Goal: Transaction & Acquisition: Register for event/course

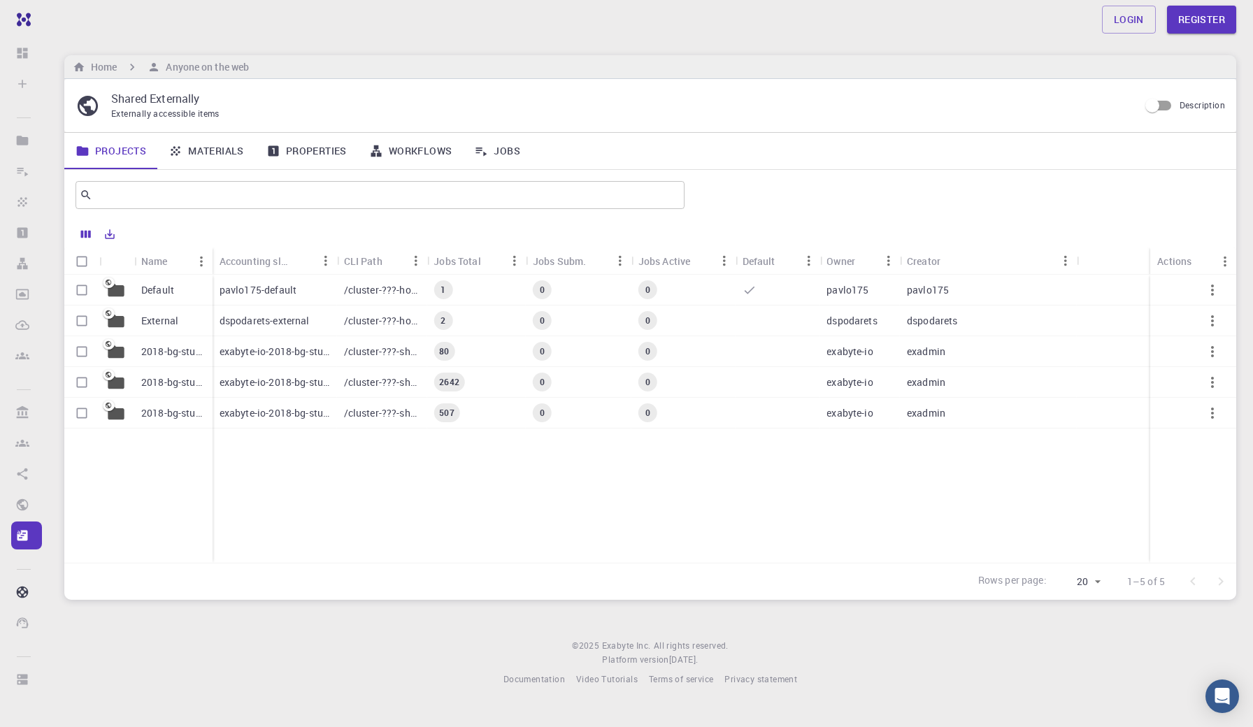
click at [318, 148] on link "Properties" at bounding box center [306, 151] width 103 height 36
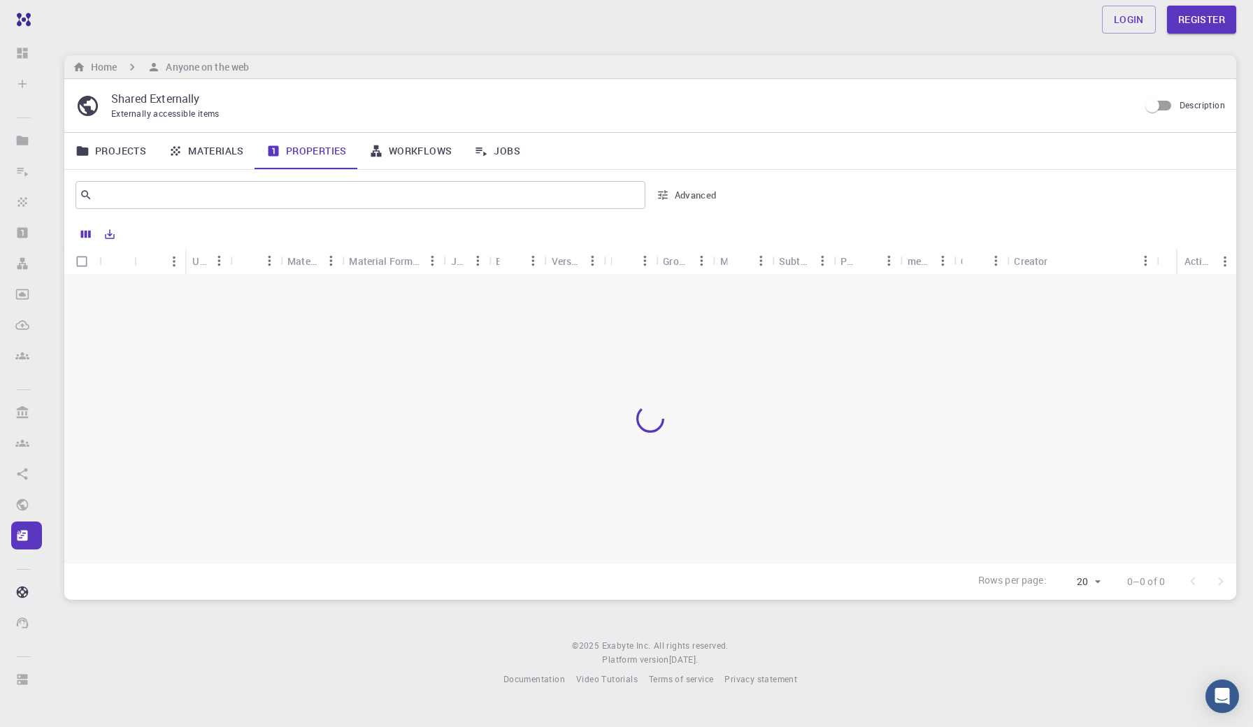
click at [241, 144] on link "Materials" at bounding box center [206, 151] width 98 height 36
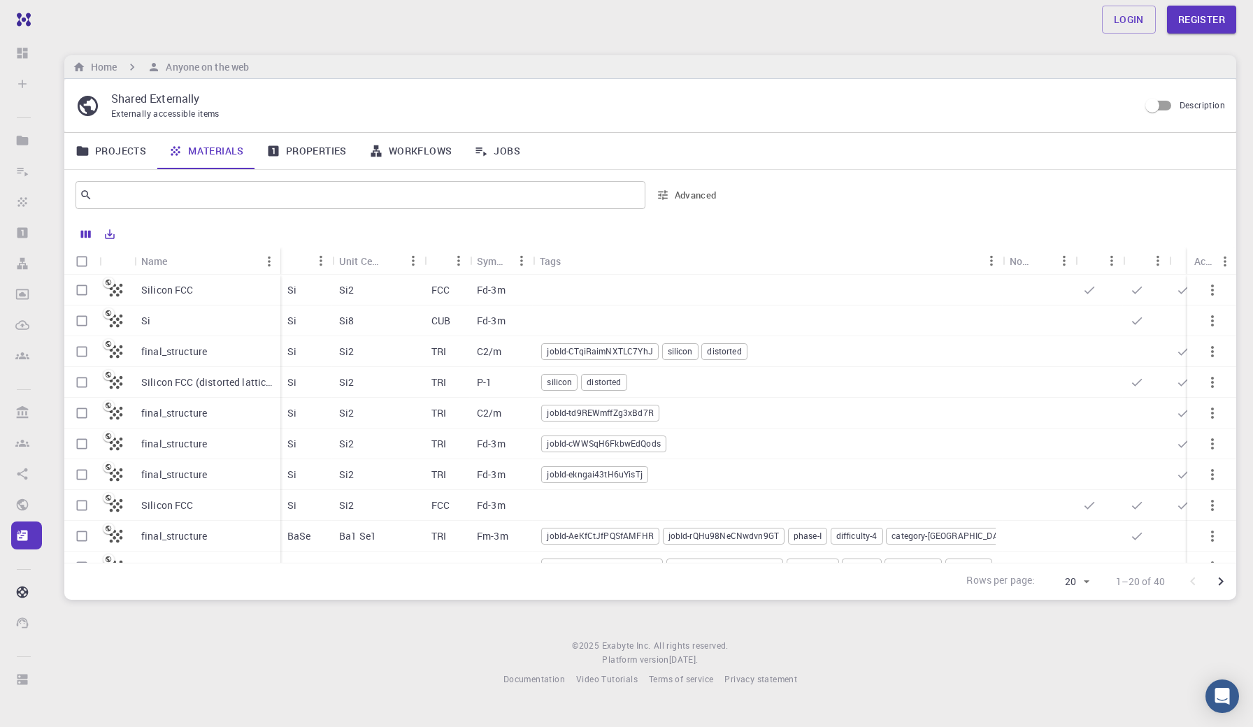
click at [111, 151] on link "Projects" at bounding box center [110, 151] width 93 height 36
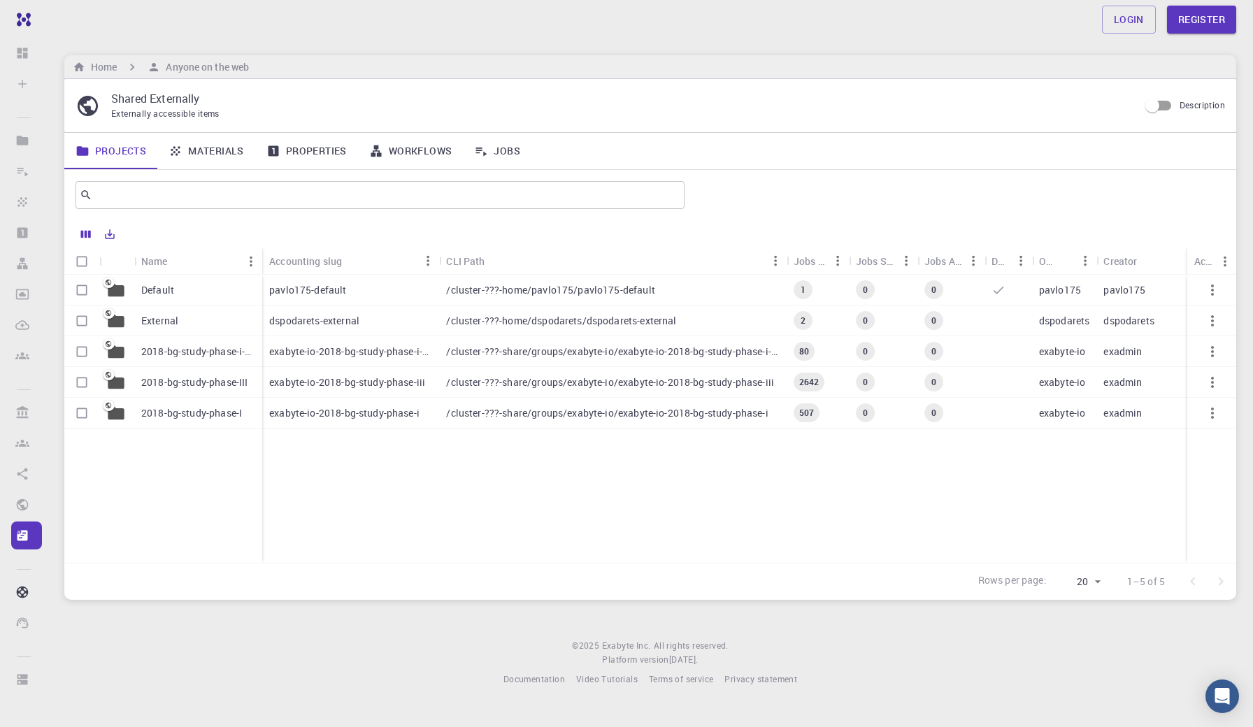
click at [227, 152] on link "Materials" at bounding box center [206, 151] width 98 height 36
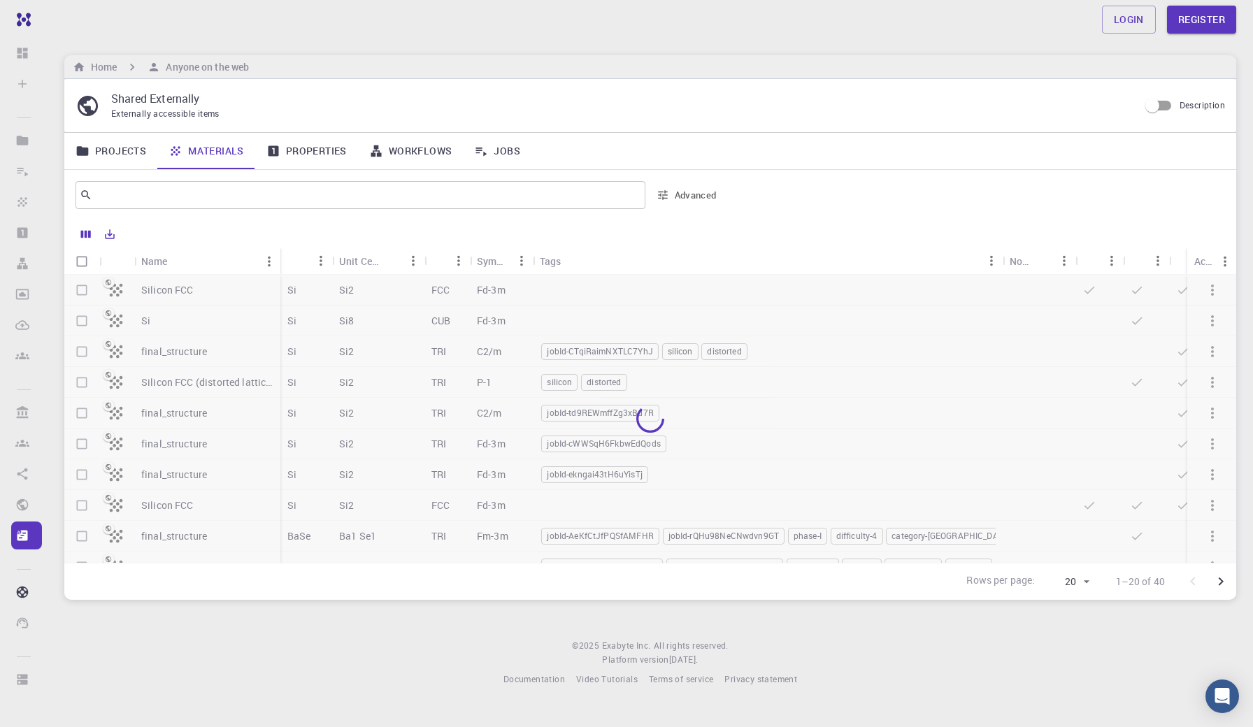
click at [320, 144] on link "Properties" at bounding box center [306, 151] width 103 height 36
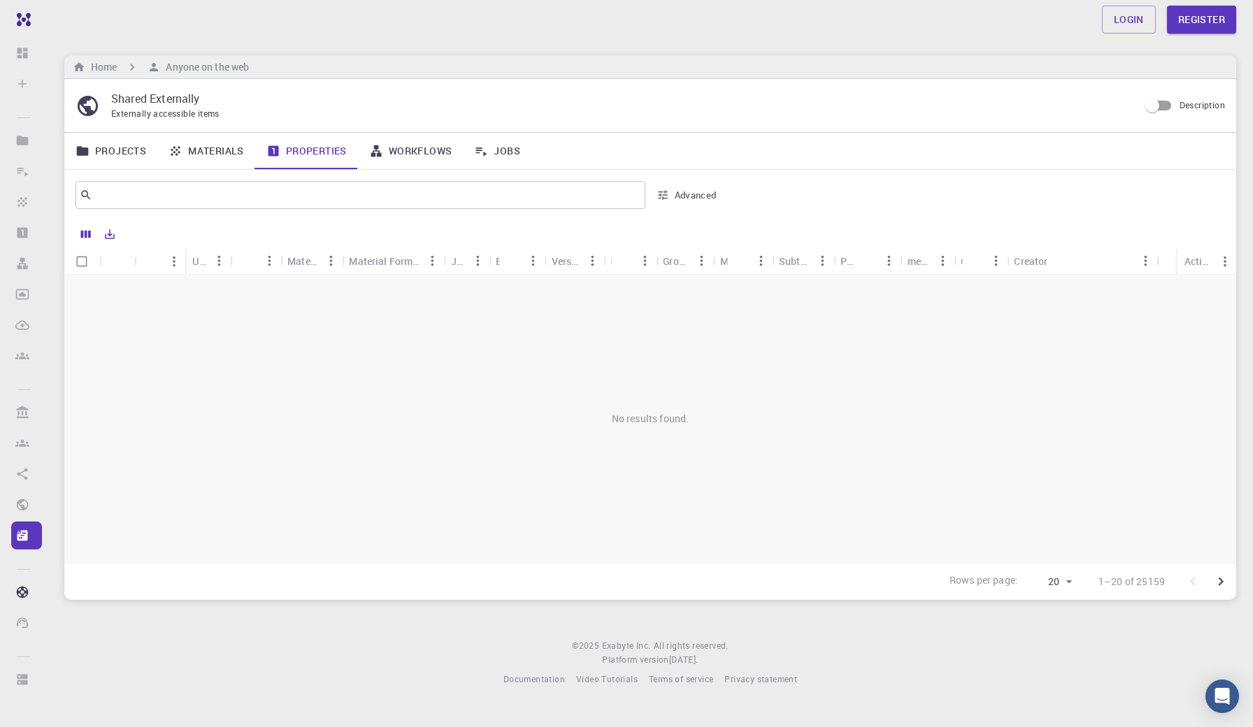
click at [430, 150] on link "Workflows" at bounding box center [411, 151] width 106 height 36
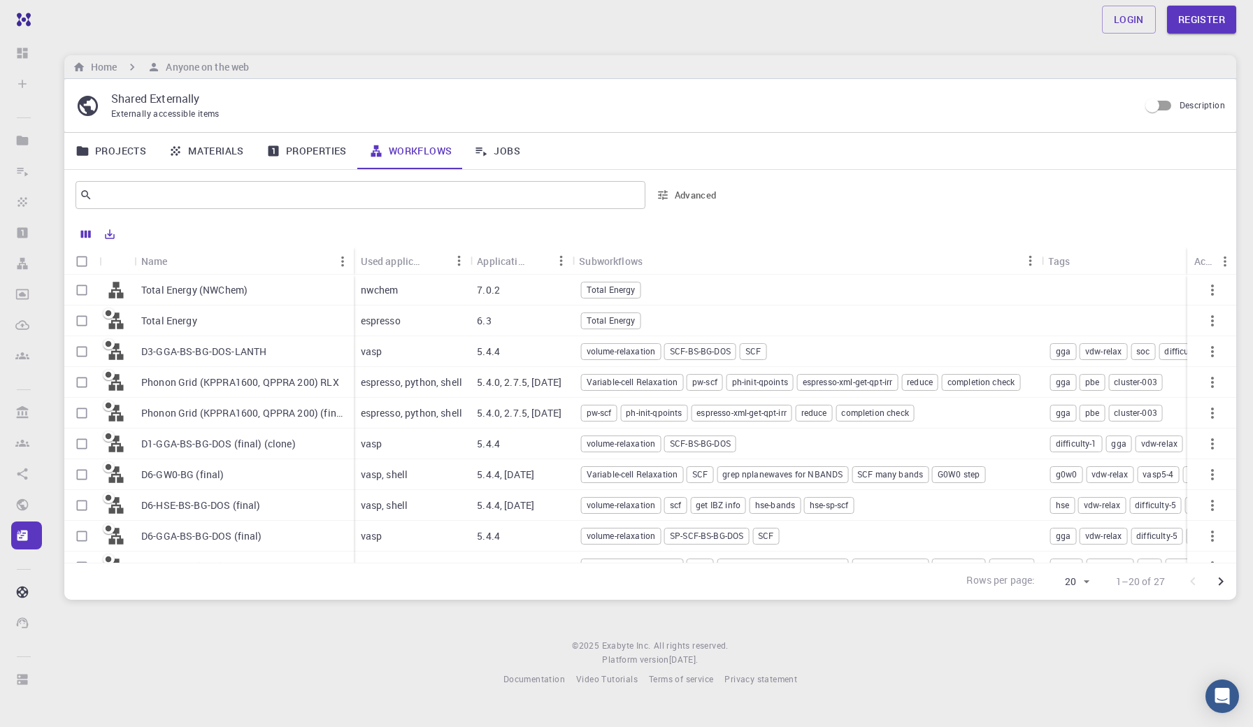
click at [230, 525] on div "D6-GGA-BS-BG-DOS (final)" at bounding box center [244, 536] width 220 height 31
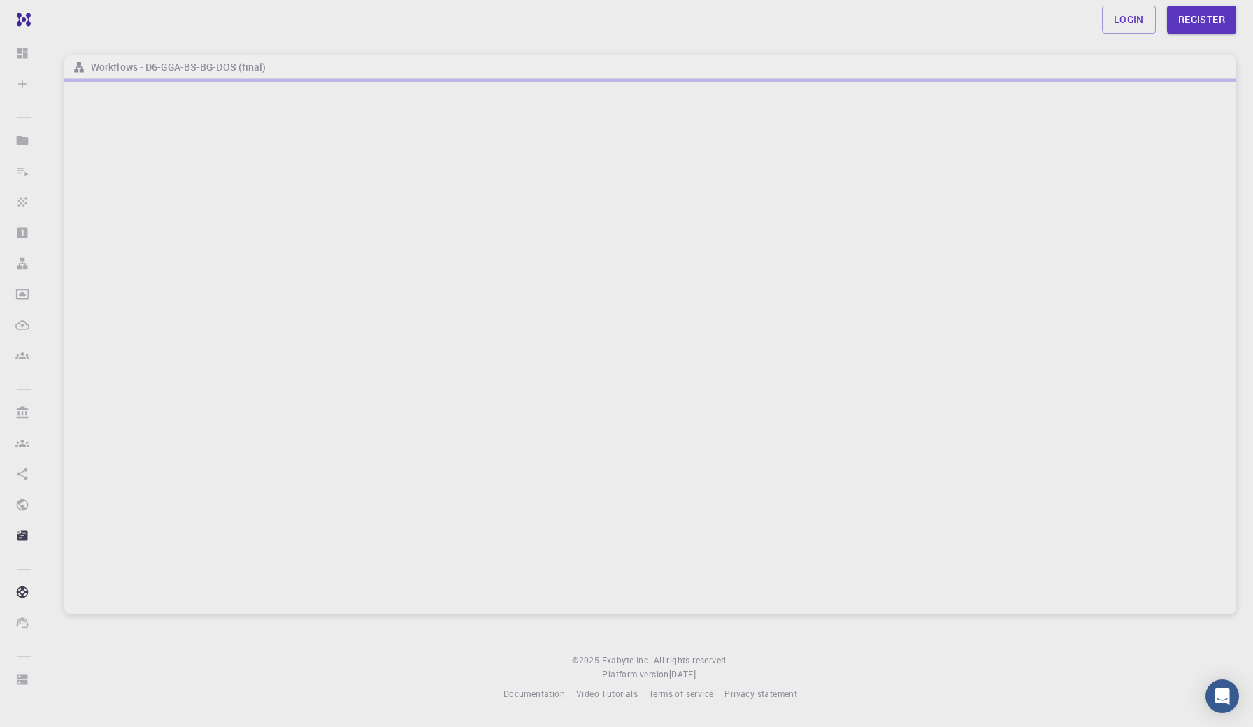
click at [230, 525] on div at bounding box center [650, 347] width 1172 height 536
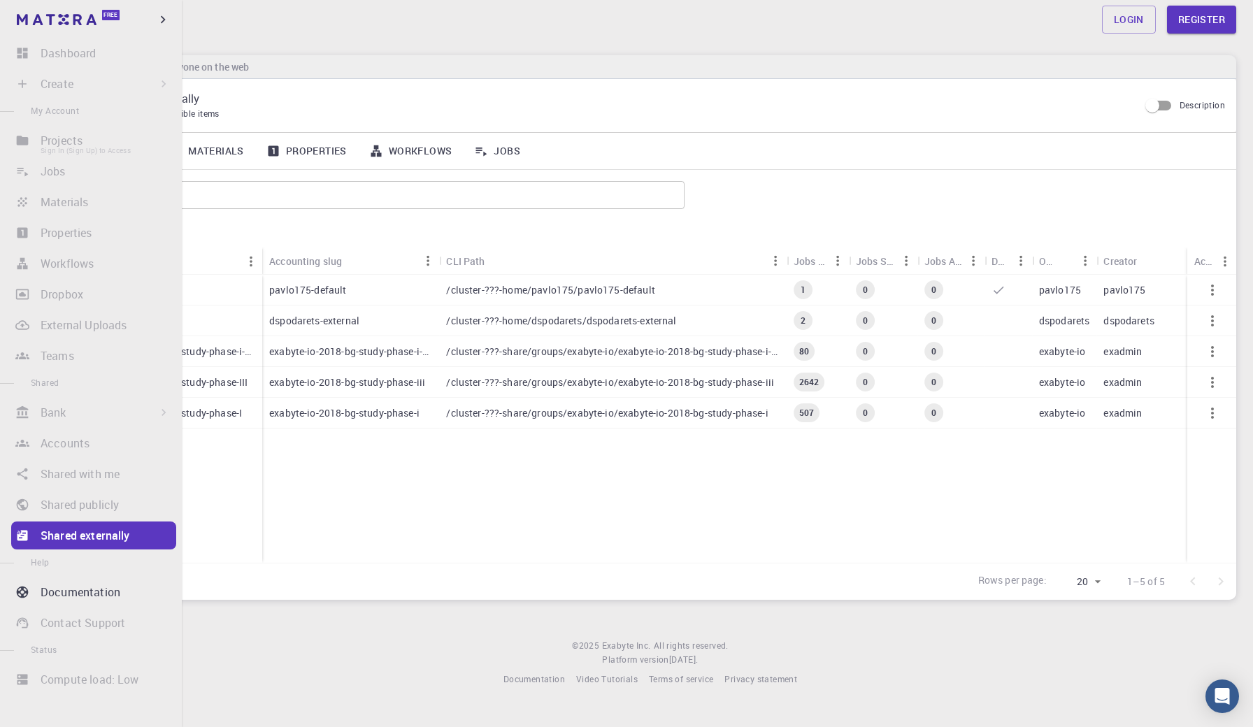
click at [19, 134] on li "Projects Sign In (Sign Up) to Access" at bounding box center [91, 141] width 182 height 28
click at [61, 85] on li "Create Sign In (Sign Up) to Access New Job New Material Create Material Upload …" at bounding box center [91, 84] width 182 height 28
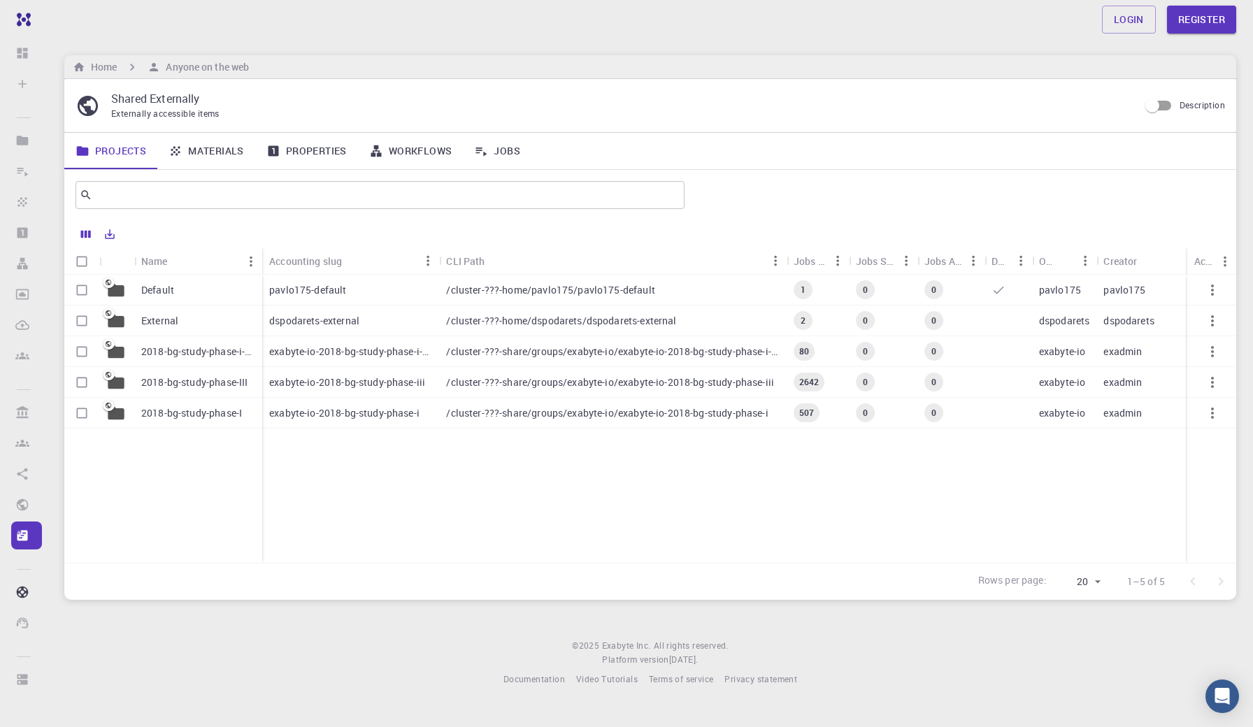
click at [445, 148] on link "Workflows" at bounding box center [411, 151] width 106 height 36
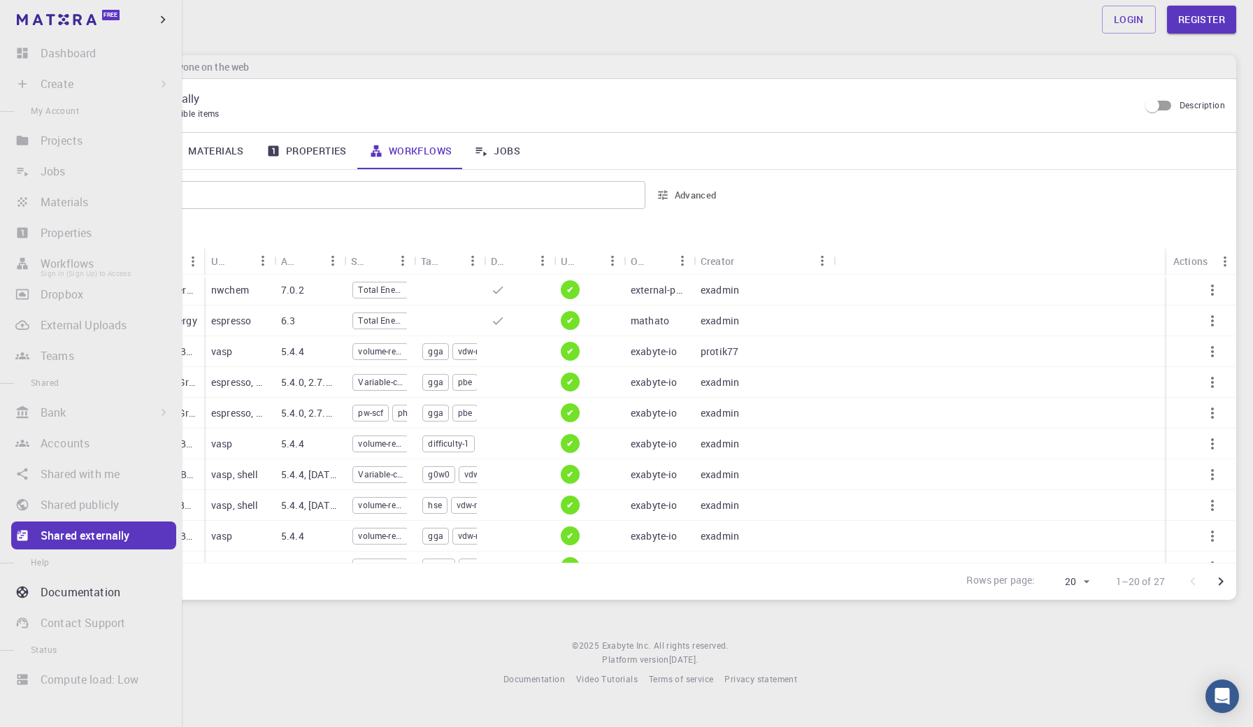
click at [73, 261] on li "Workflows Sign In (Sign Up) to Access" at bounding box center [91, 264] width 182 height 28
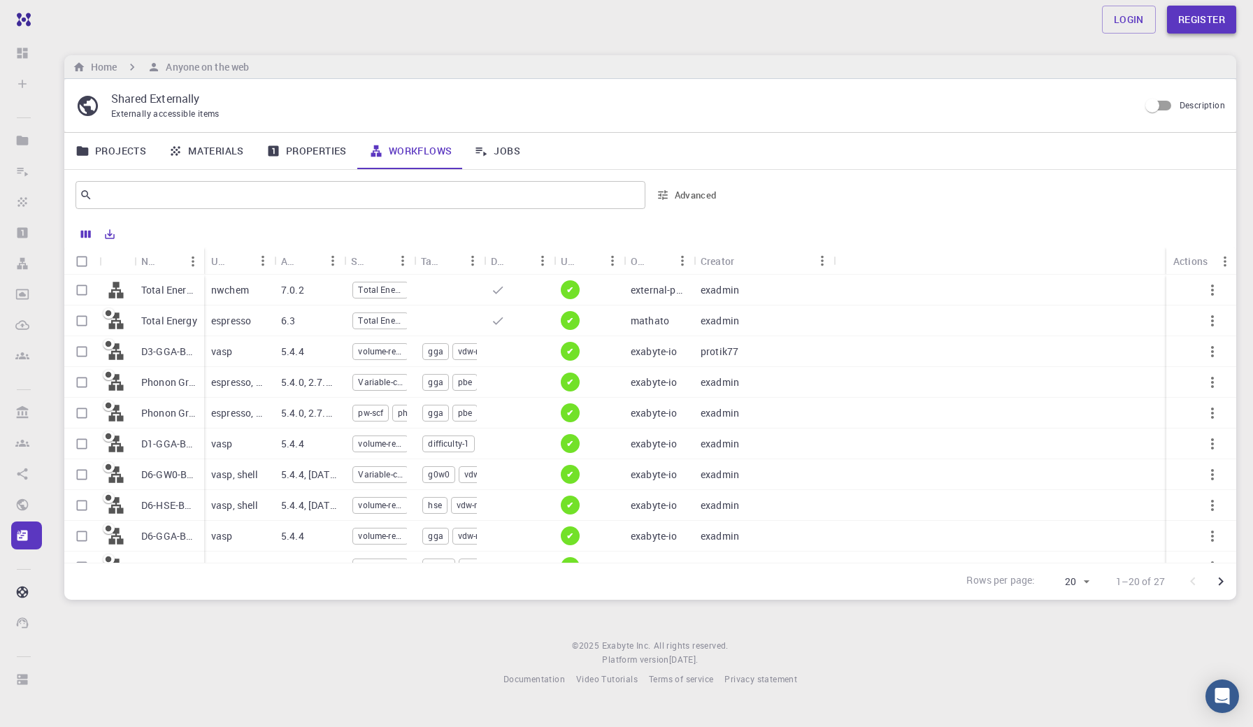
click at [1195, 24] on link "Register" at bounding box center [1201, 20] width 69 height 28
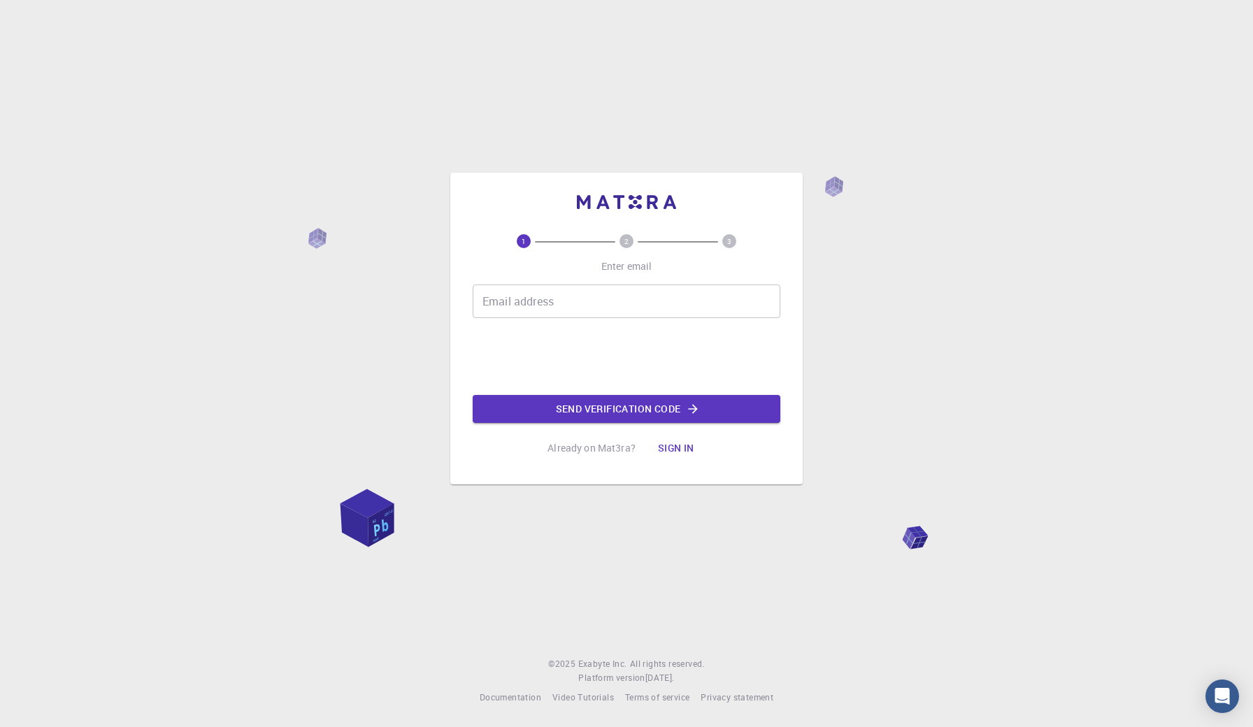
click at [638, 297] on input "Email address" at bounding box center [627, 302] width 308 height 34
type input "s"
type input "[EMAIL_ADDRESS][DOMAIN_NAME]"
click at [583, 413] on button "Send verification code" at bounding box center [627, 409] width 308 height 28
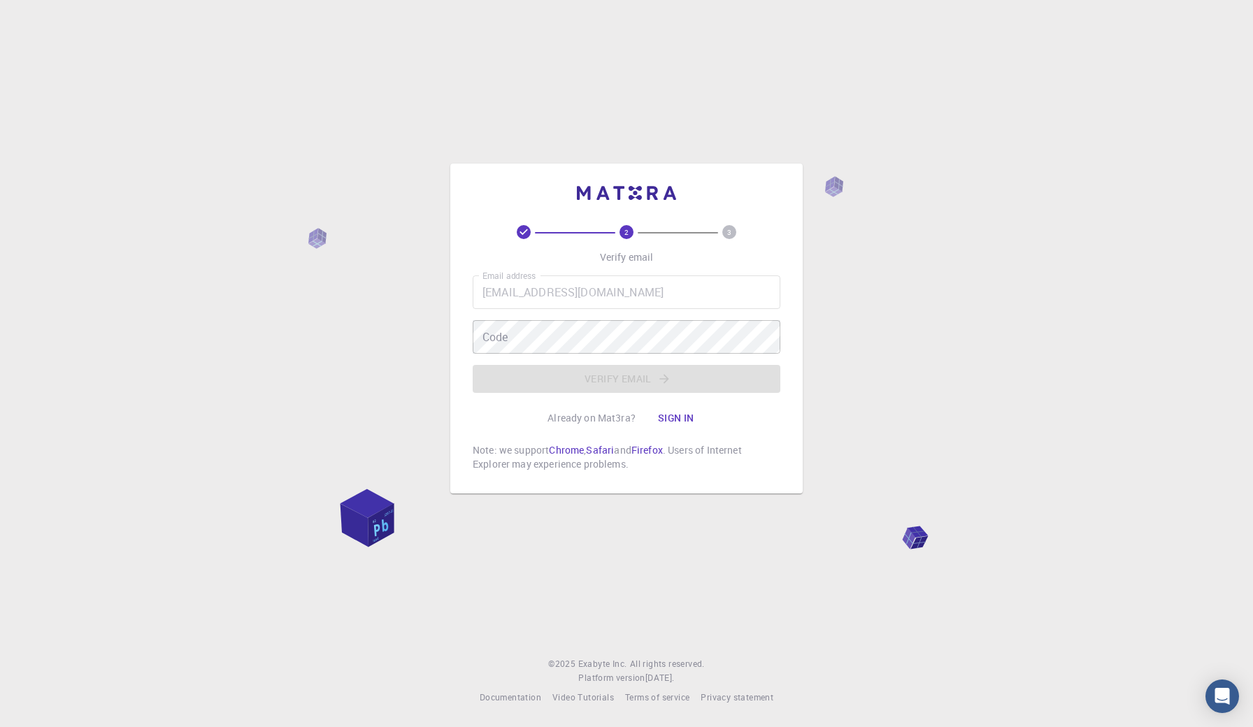
click at [501, 340] on div "Code Code" at bounding box center [627, 337] width 308 height 34
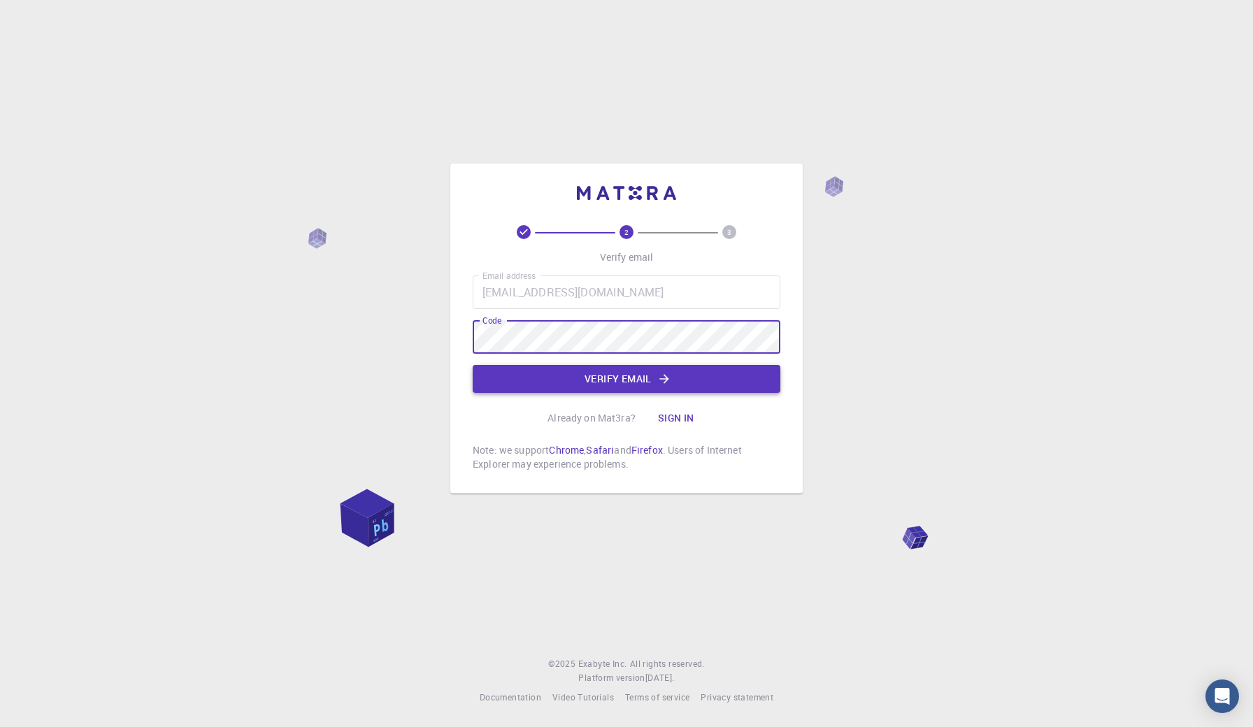
click at [550, 375] on button "Verify email" at bounding box center [627, 379] width 308 height 28
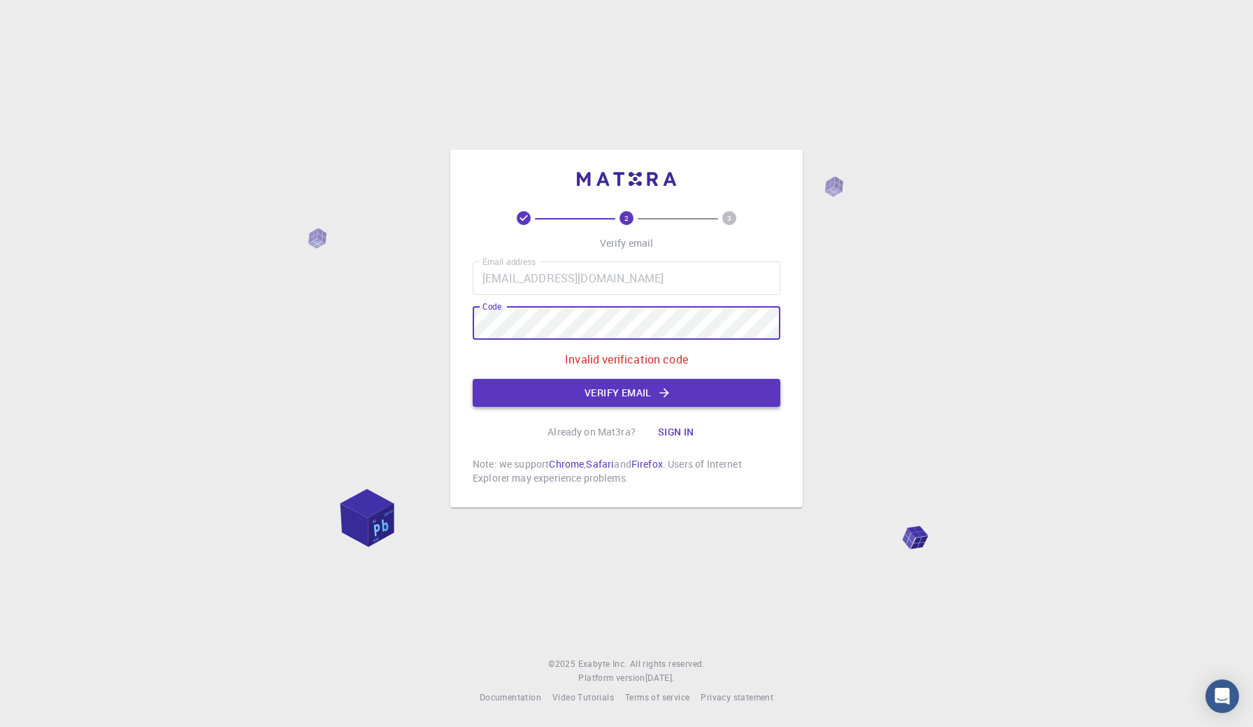
click at [563, 385] on button "Verify email" at bounding box center [627, 393] width 308 height 28
click at [625, 393] on button "Verify email" at bounding box center [627, 393] width 308 height 28
click at [662, 397] on icon "button" at bounding box center [664, 393] width 14 height 14
click at [776, 230] on div "2 3 Verify email Email address [EMAIL_ADDRESS][DOMAIN_NAME] Email address Code …" at bounding box center [627, 348] width 308 height 274
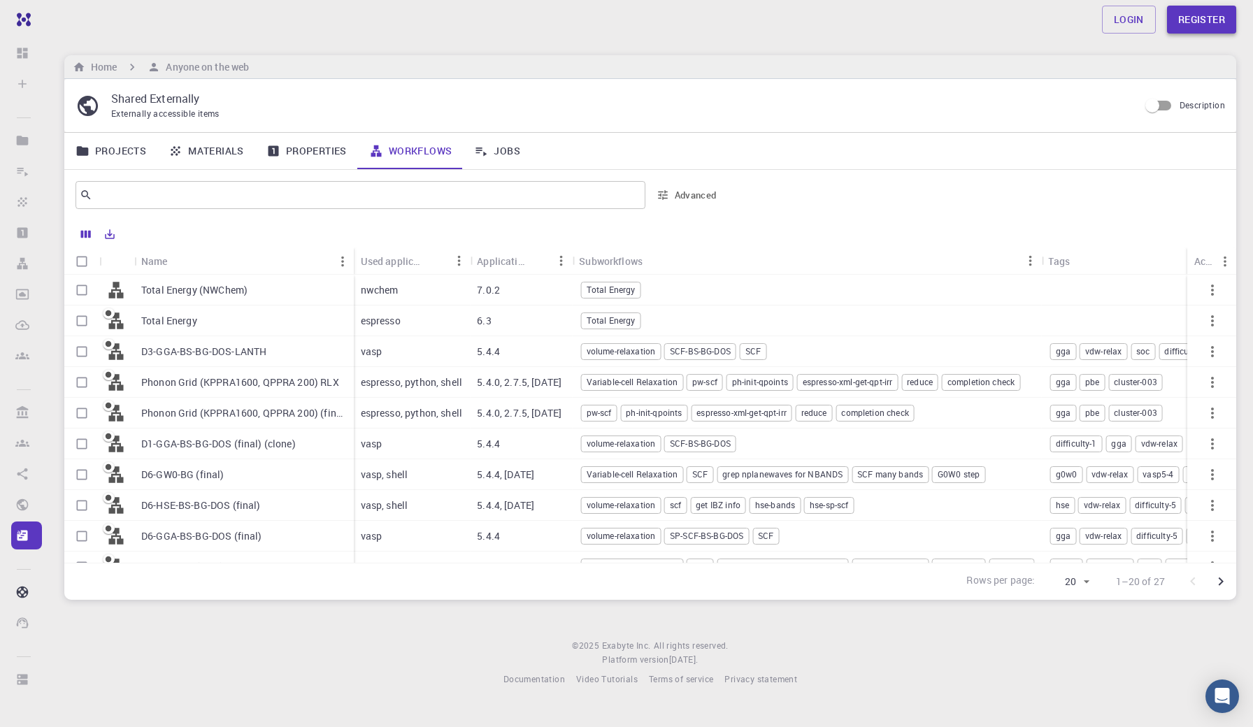
click at [1191, 14] on link "Register" at bounding box center [1201, 20] width 69 height 28
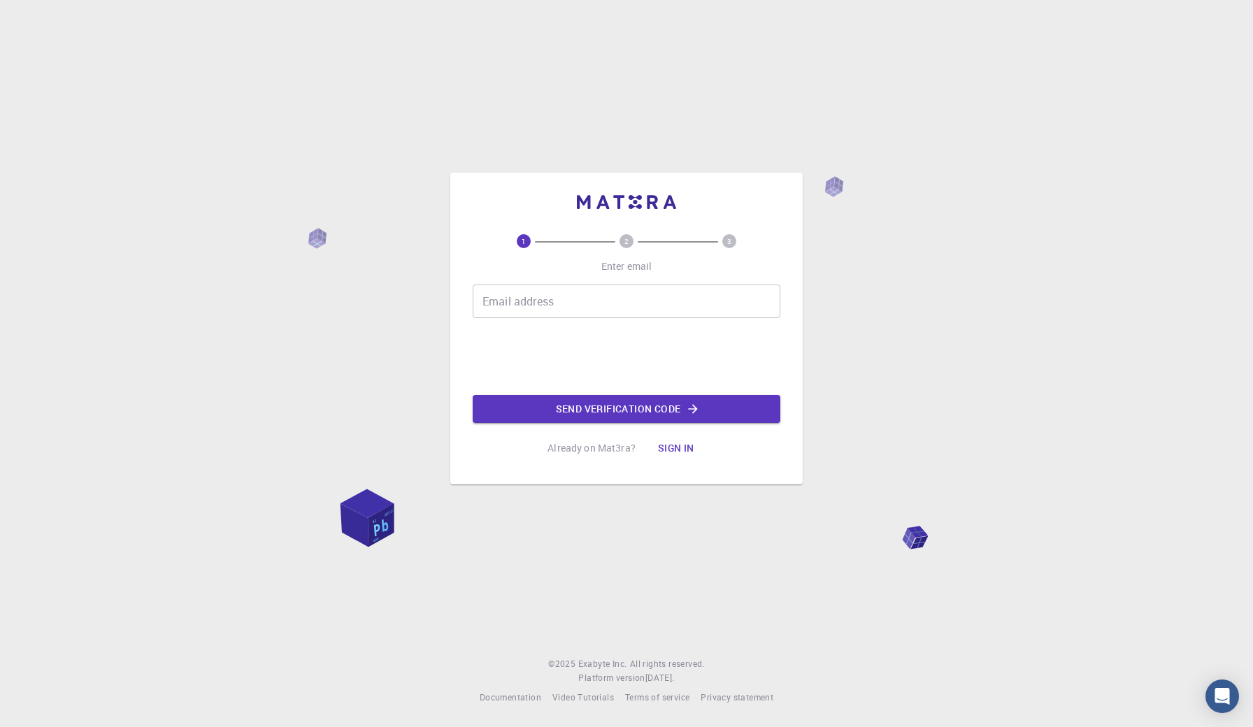
click at [542, 307] on div "Email address Email address" at bounding box center [627, 302] width 308 height 34
type input "[EMAIL_ADDRESS][DOMAIN_NAME]"
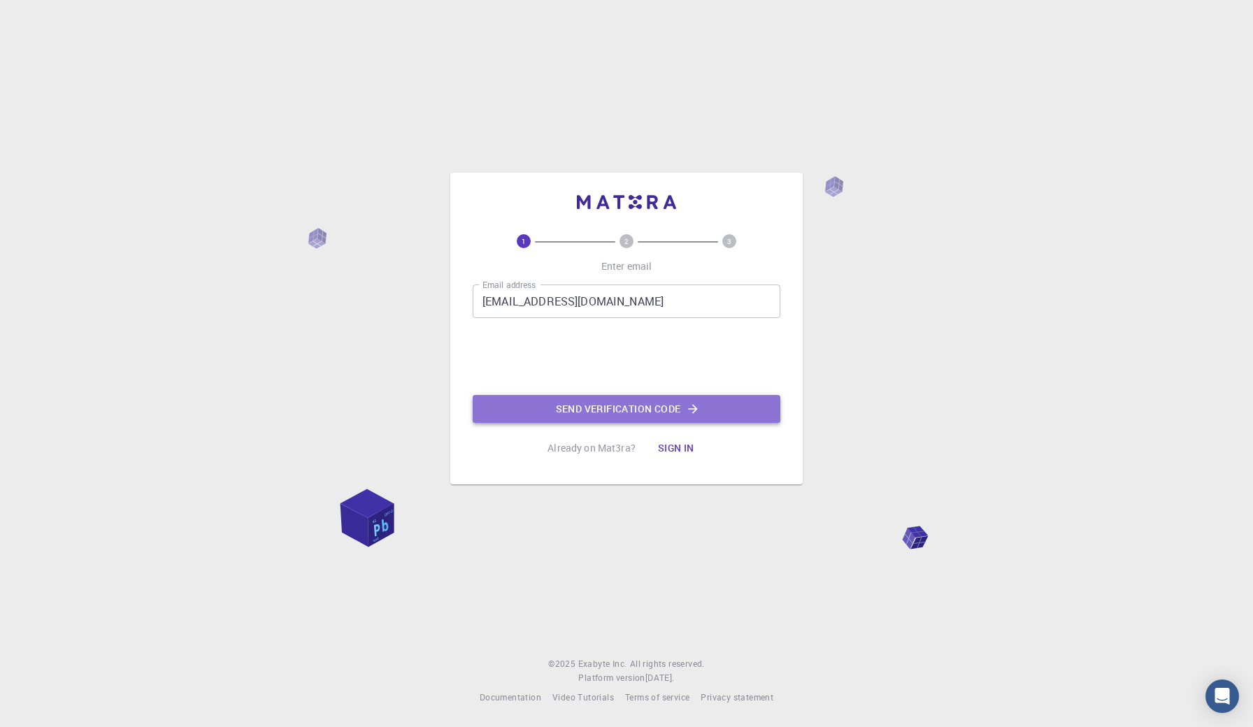
click at [543, 413] on button "Send verification code" at bounding box center [627, 409] width 308 height 28
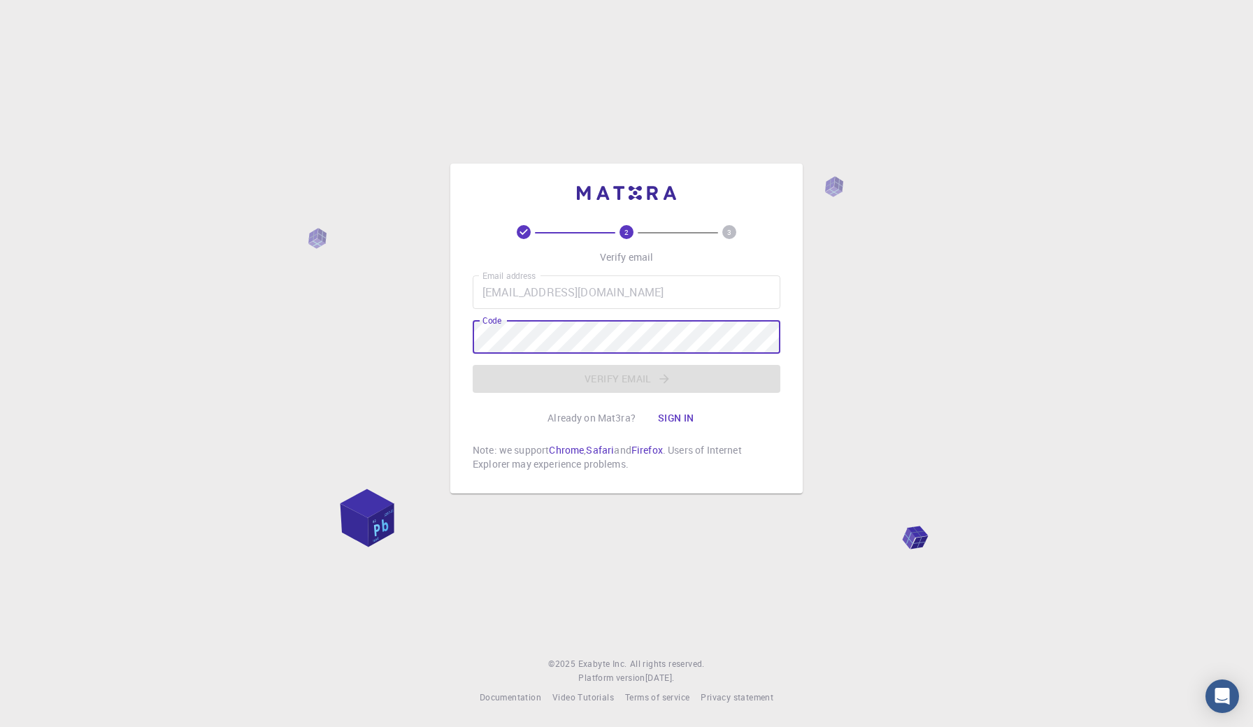
click at [854, 302] on div "2 3 Verify email Email address [EMAIL_ADDRESS][DOMAIN_NAME] Email address Code …" at bounding box center [626, 363] width 1253 height 727
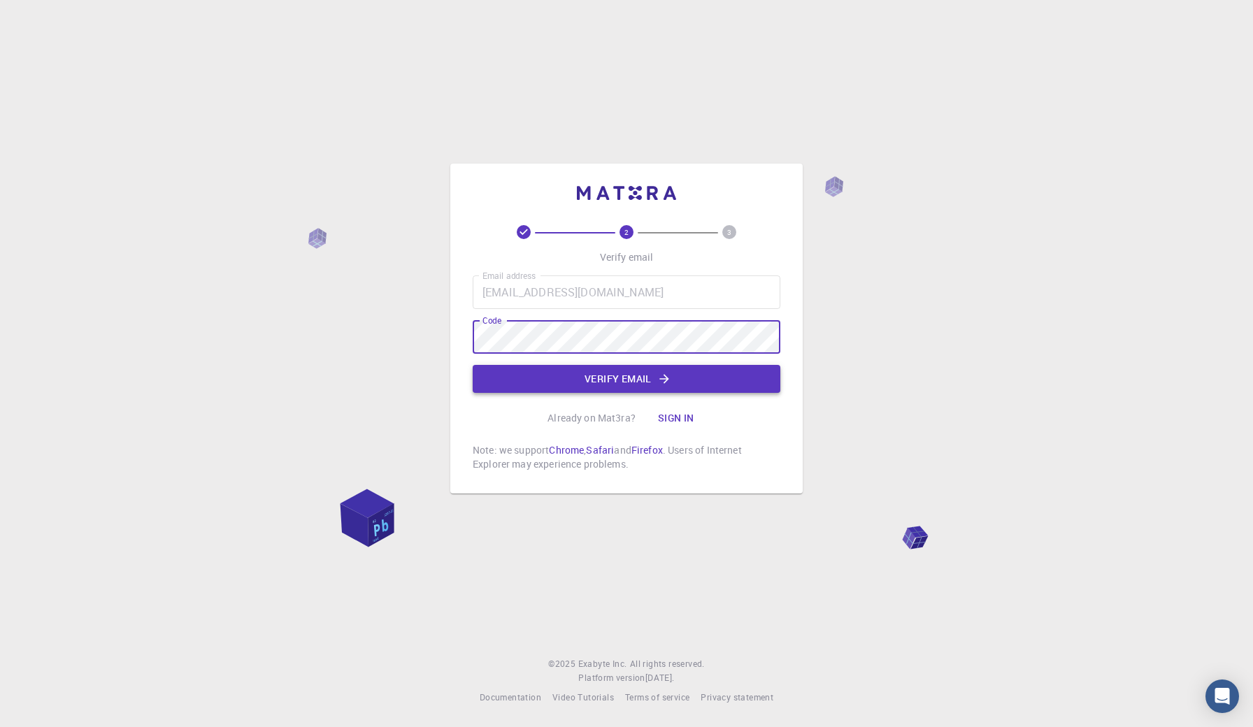
click at [566, 383] on button "Verify email" at bounding box center [627, 379] width 308 height 28
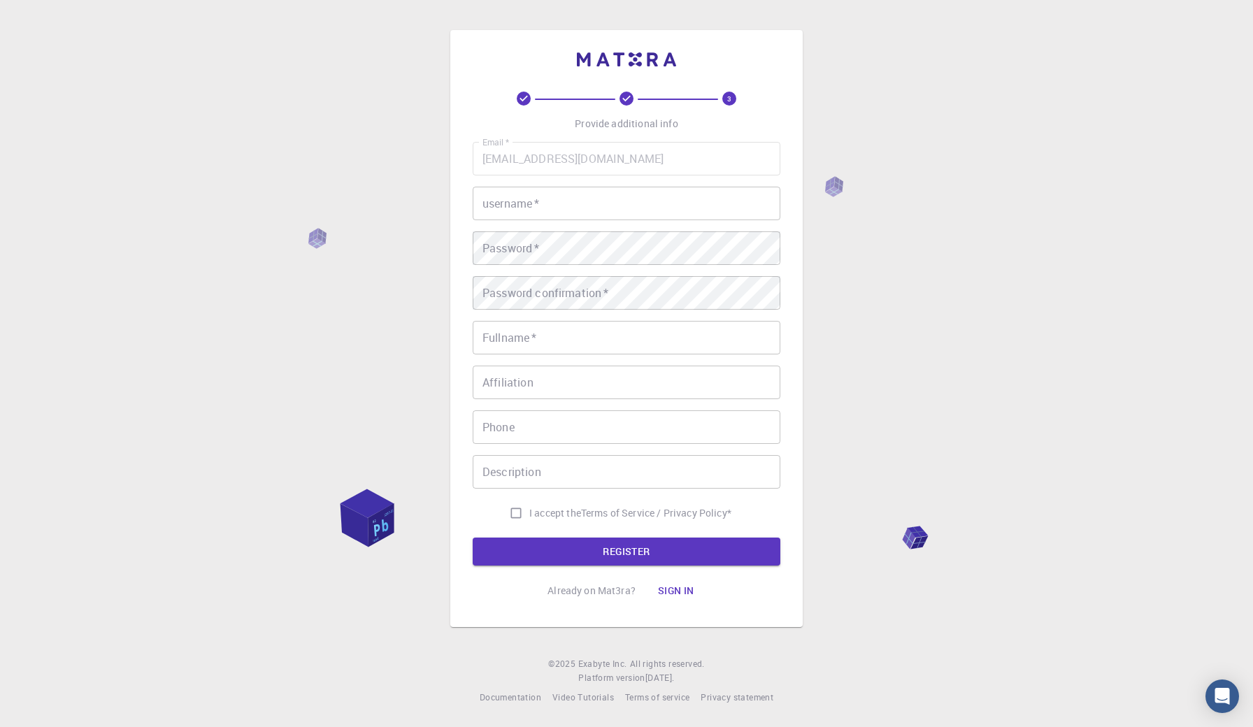
click at [604, 213] on input "username   *" at bounding box center [627, 204] width 308 height 34
type input "[PERSON_NAME] P R"
click at [557, 301] on div "Password confirmation   * Password confirmation   *" at bounding box center [627, 293] width 308 height 34
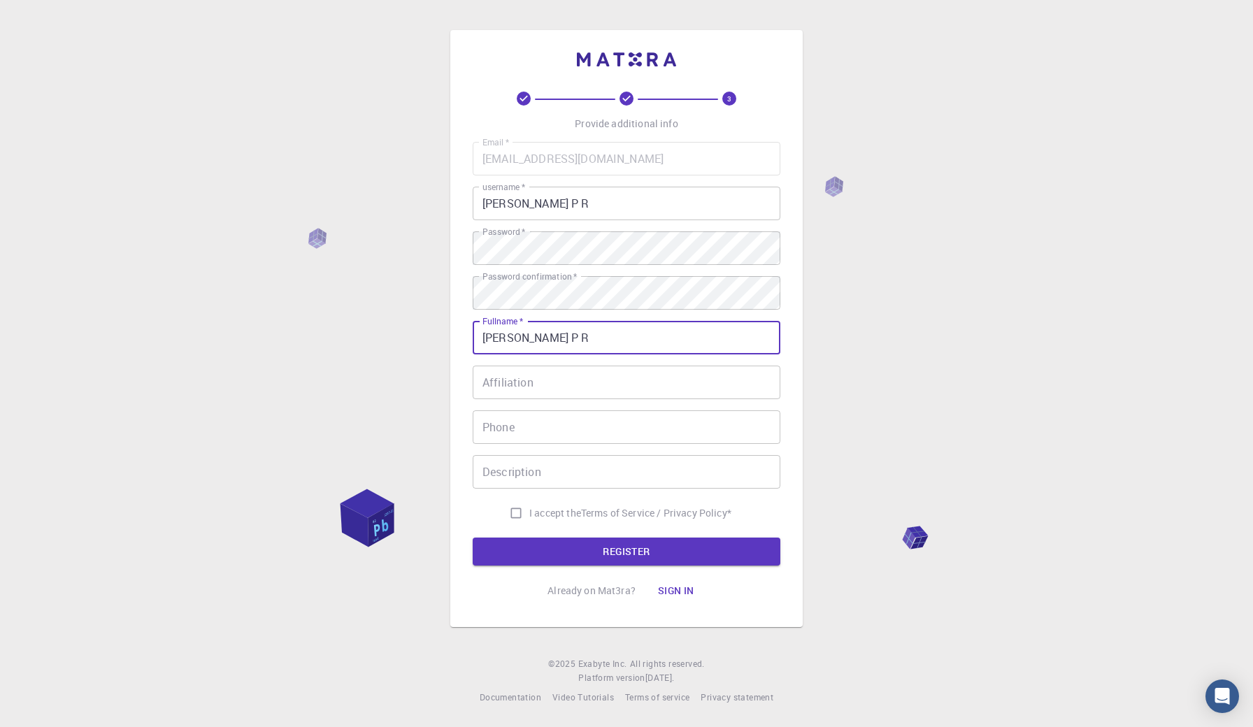
type input "[PERSON_NAME] P R"
click at [534, 385] on input "Affiliation" at bounding box center [627, 383] width 308 height 34
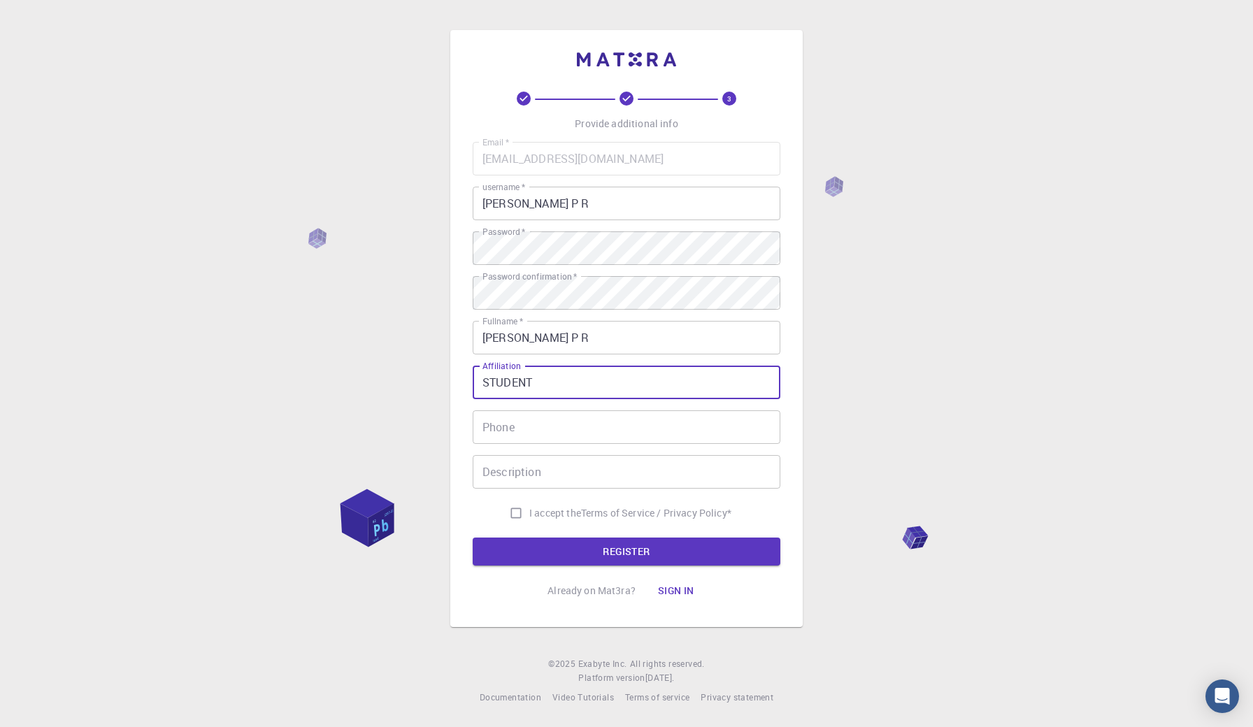
type input "STUDENT"
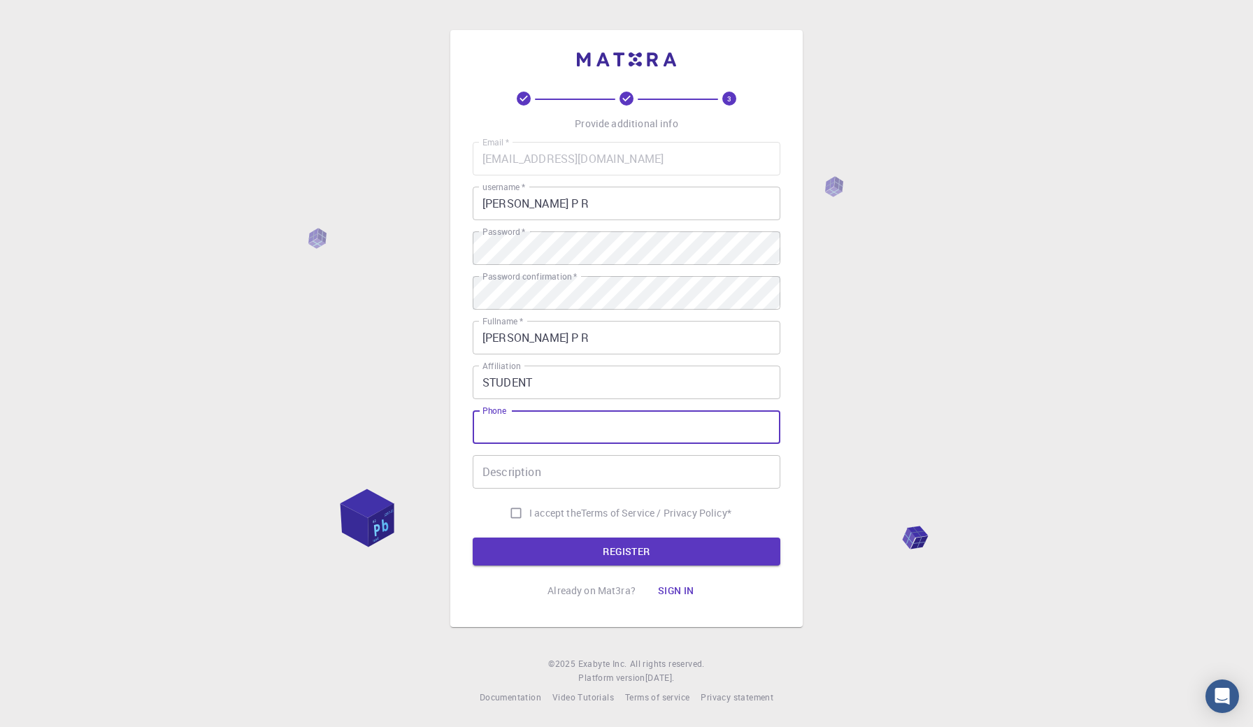
type input "0"
type input "9972932449"
click at [483, 474] on div "Description Description" at bounding box center [627, 472] width 308 height 34
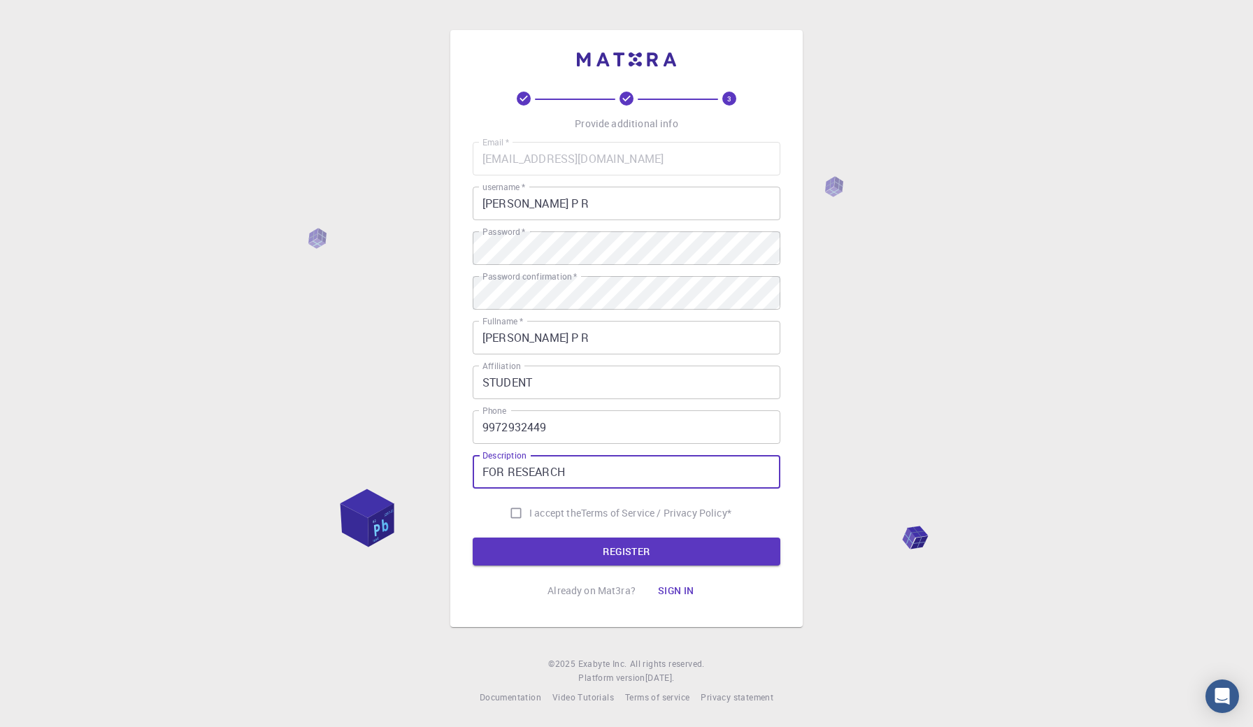
type input "FOR RESEARCH"
click at [516, 518] on input "I accept the Terms of Service / Privacy Policy *" at bounding box center [516, 513] width 27 height 27
checkbox input "true"
click at [562, 560] on button "REGISTER" at bounding box center [627, 552] width 308 height 28
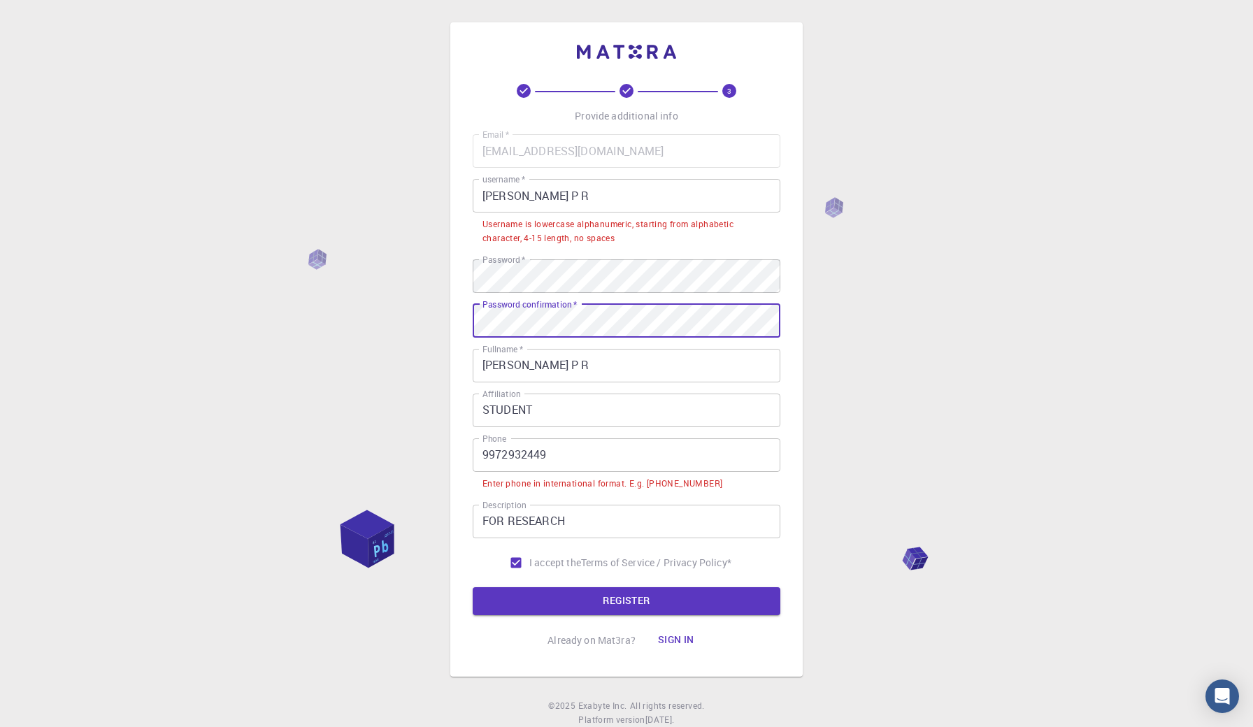
click at [485, 455] on input "9972932449" at bounding box center [627, 456] width 308 height 34
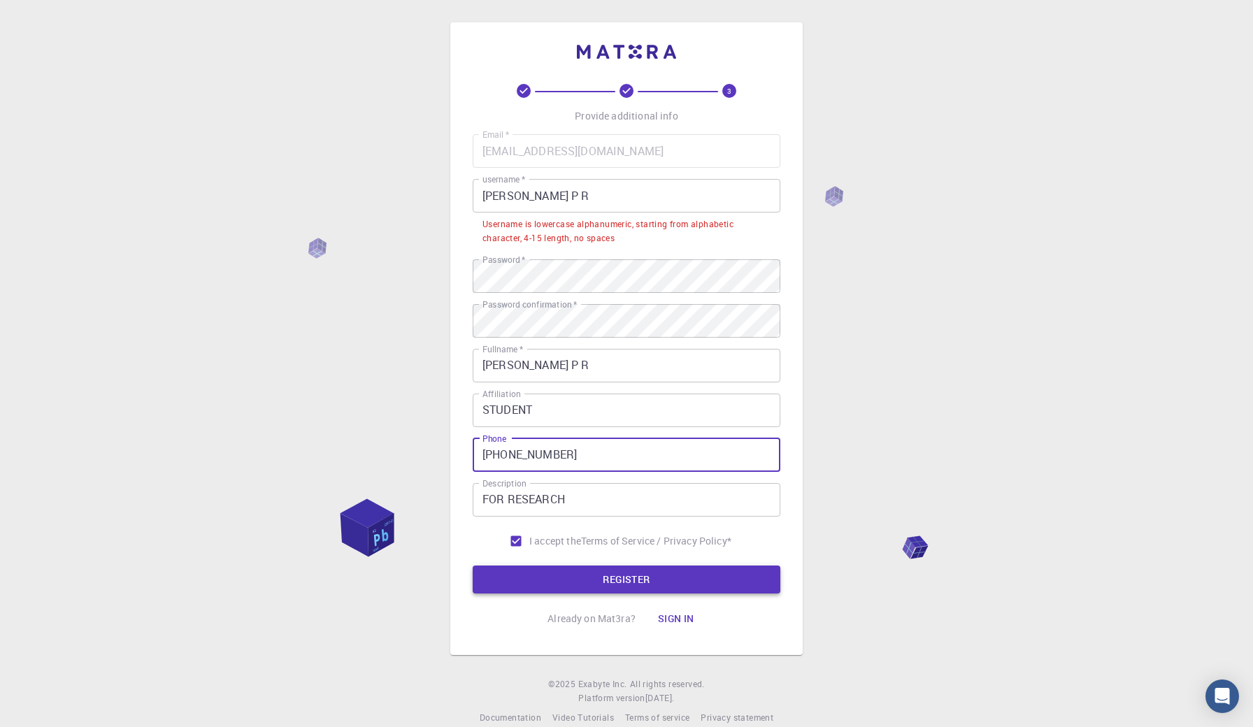
type input "[PHONE_NUMBER]"
click at [583, 579] on button "REGISTER" at bounding box center [627, 580] width 308 height 28
click at [550, 195] on input "[PERSON_NAME] P R" at bounding box center [627, 196] width 308 height 34
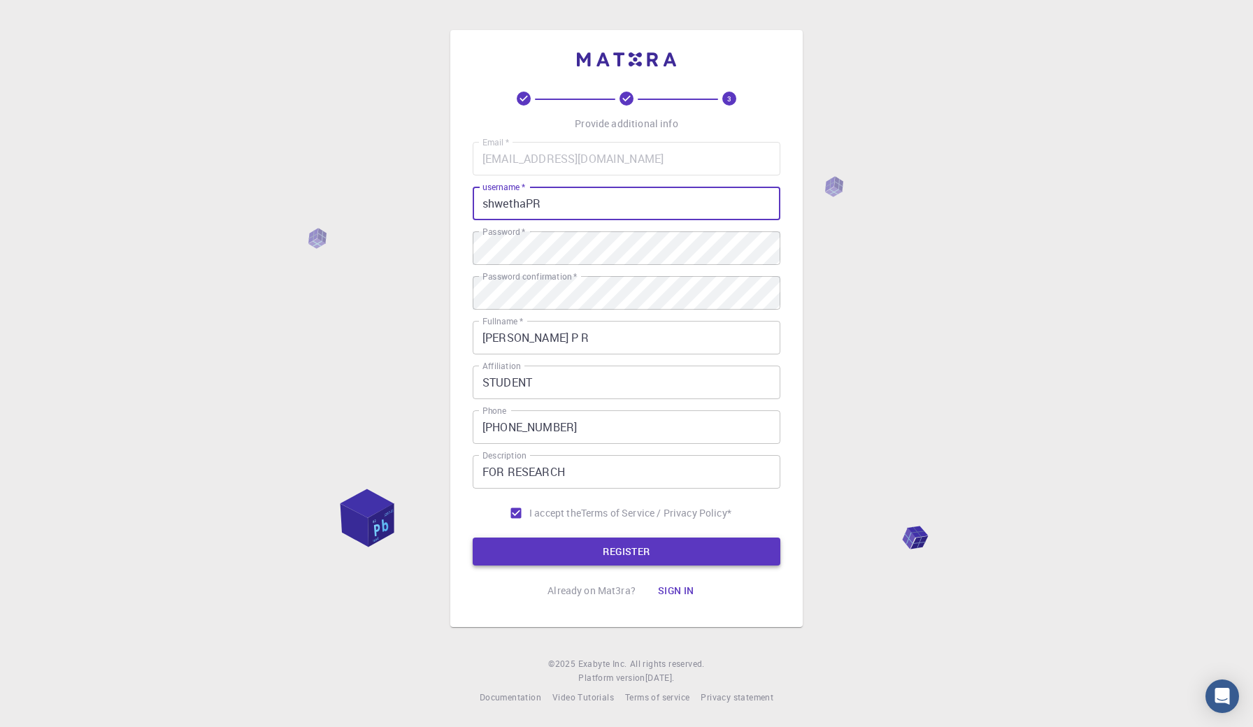
click at [598, 559] on button "REGISTER" at bounding box center [627, 552] width 308 height 28
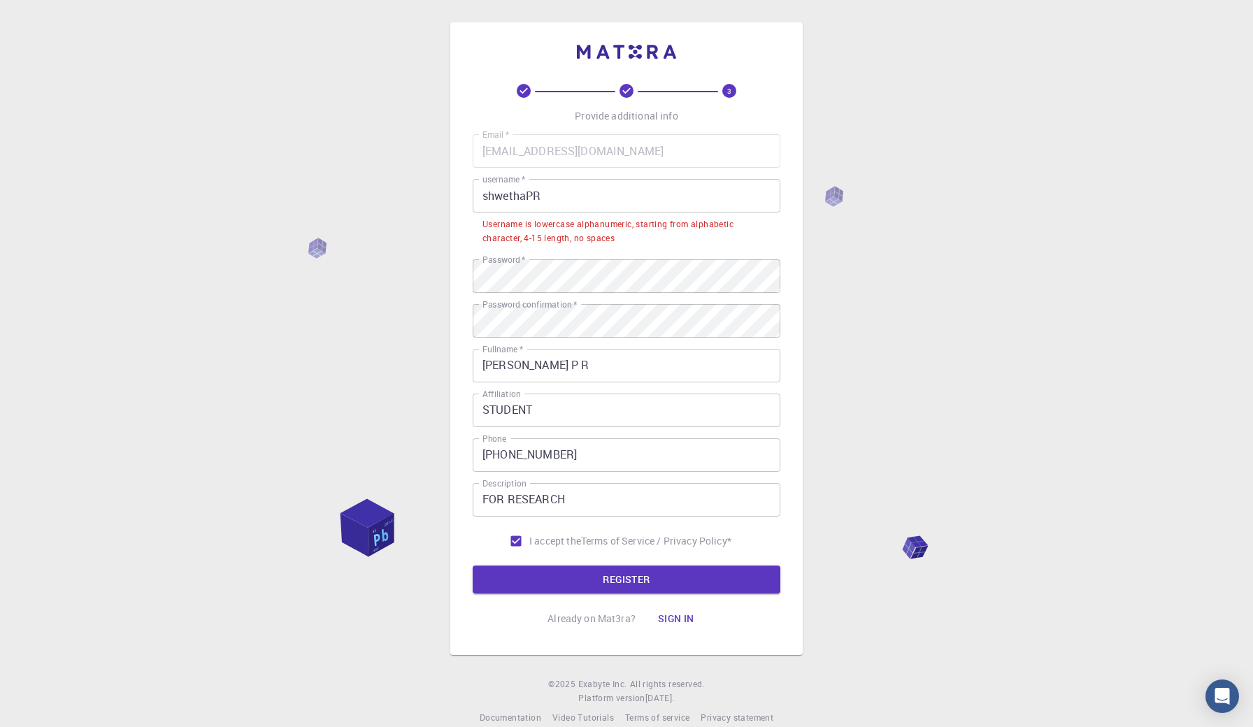
click at [557, 189] on input "shwethaPR" at bounding box center [627, 196] width 308 height 34
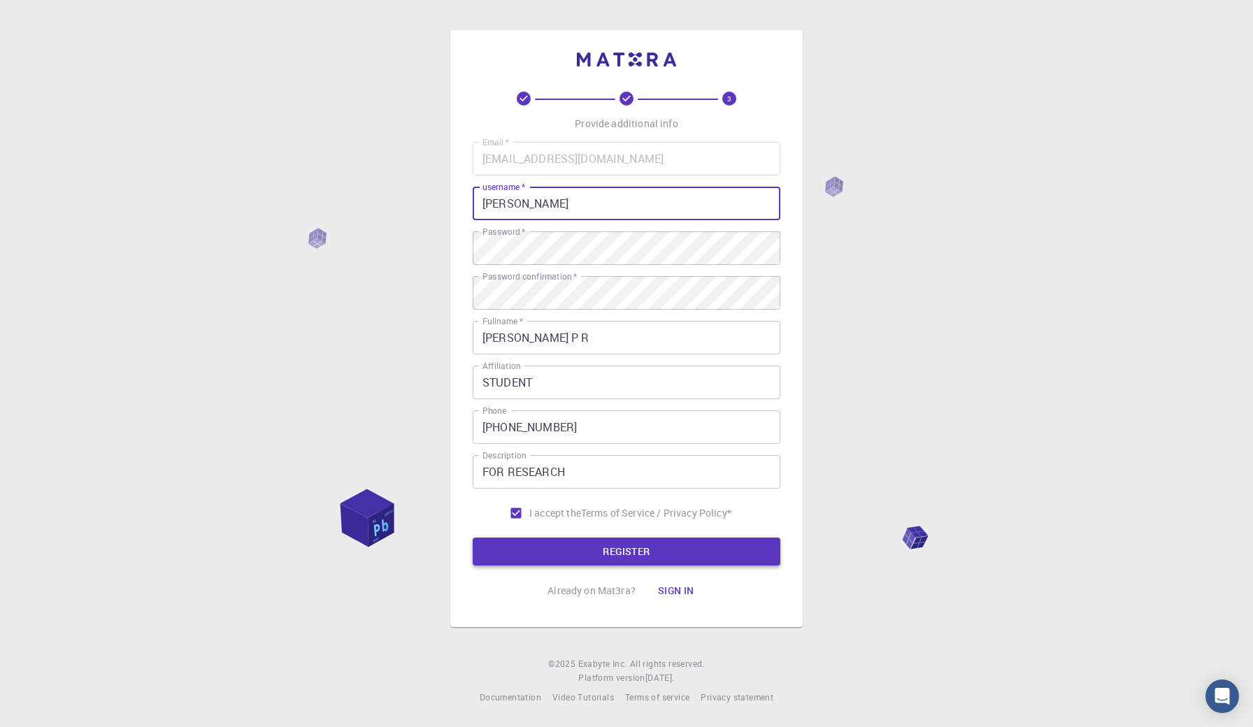
type input "[PERSON_NAME]"
click at [555, 556] on button "REGISTER" at bounding box center [627, 552] width 308 height 28
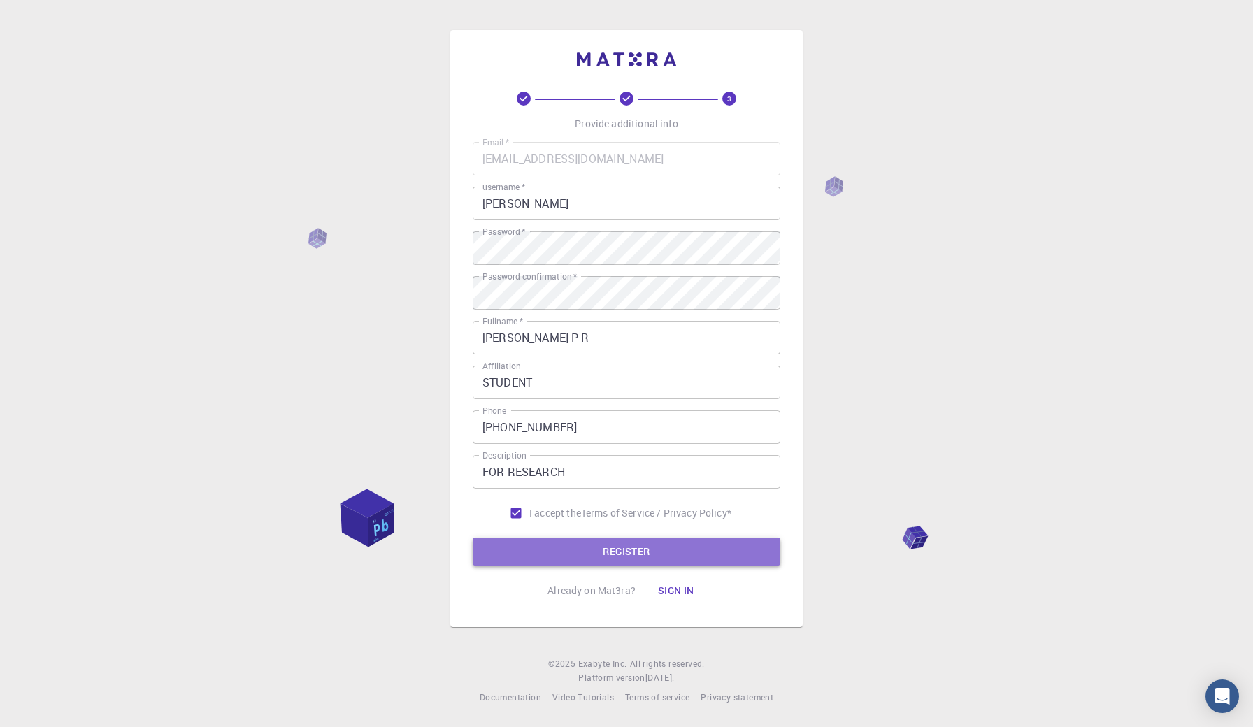
click at [613, 557] on button "REGISTER" at bounding box center [627, 552] width 308 height 28
